Goal: Entertainment & Leisure: Consume media (video, audio)

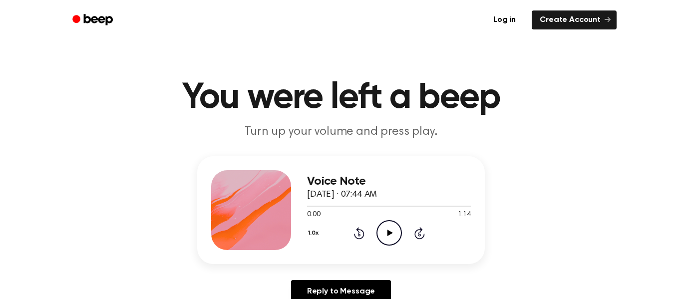
click at [391, 235] on icon "Play Audio" at bounding box center [389, 232] width 25 height 25
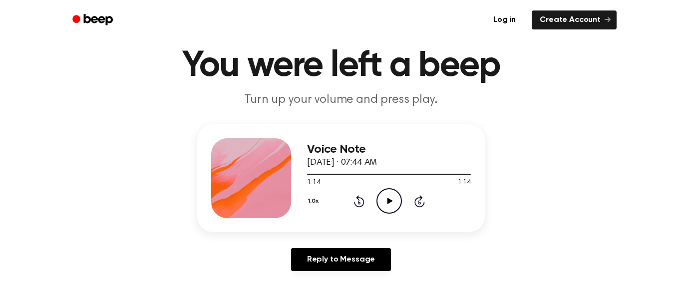
scroll to position [32, 0]
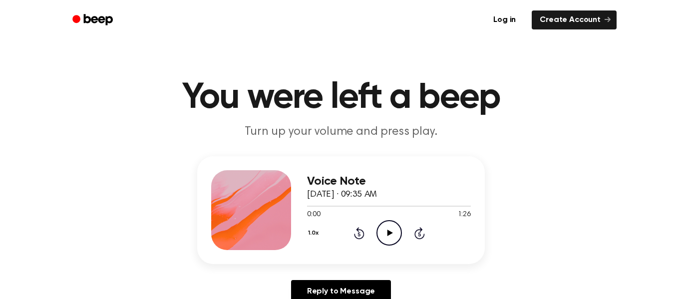
click at [390, 244] on icon "Play Audio" at bounding box center [389, 232] width 25 height 25
click at [390, 230] on icon "Play Audio" at bounding box center [389, 232] width 25 height 25
click at [389, 230] on icon "Play Audio" at bounding box center [389, 232] width 25 height 25
